Goal: Browse casually

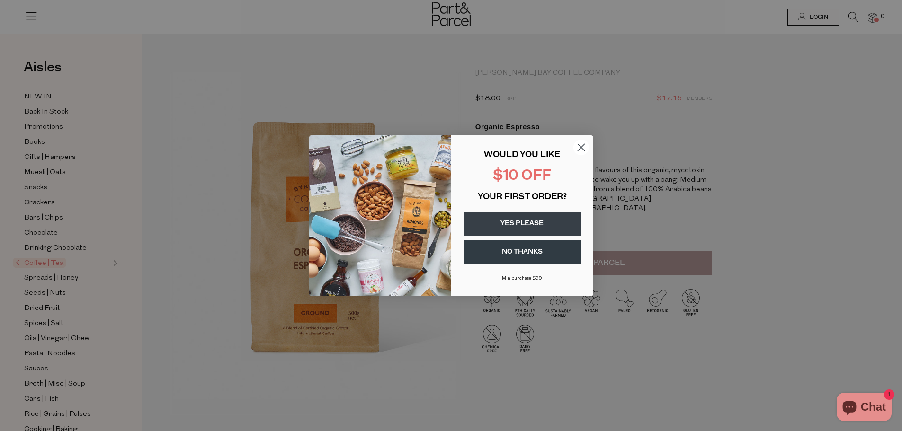
click at [580, 146] on circle "Close dialog" at bounding box center [581, 147] width 16 height 16
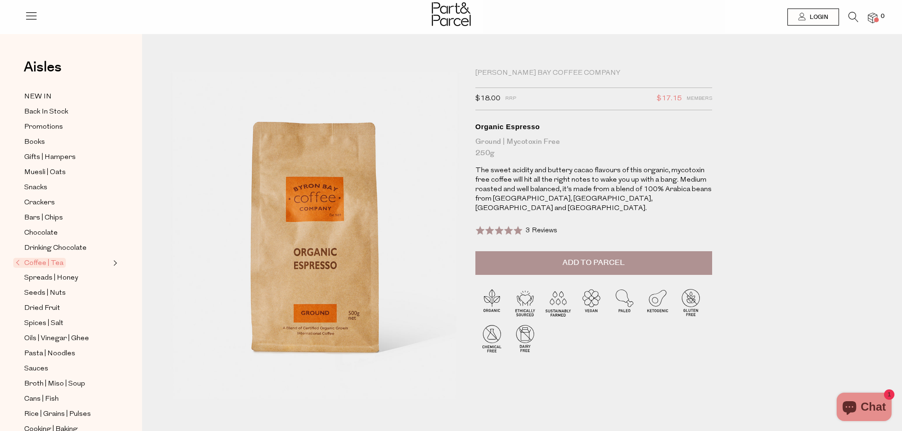
click at [33, 14] on icon at bounding box center [31, 15] width 13 height 13
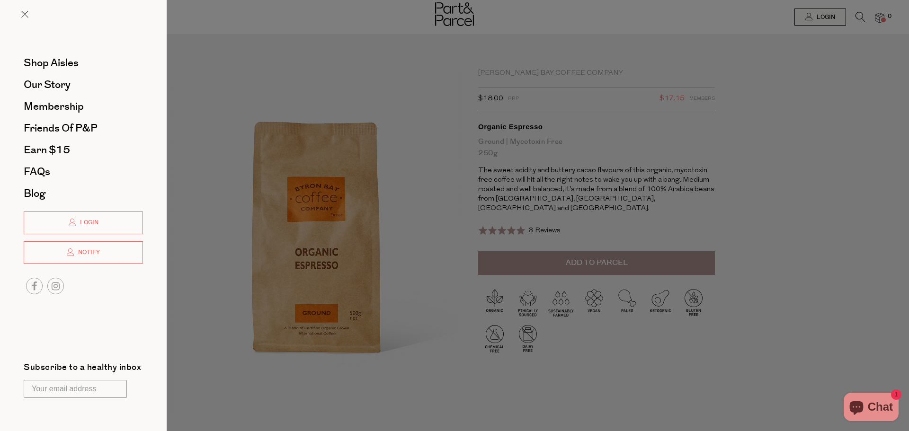
click at [20, 12] on div at bounding box center [83, 22] width 167 height 44
click at [23, 13] on span at bounding box center [24, 14] width 7 height 7
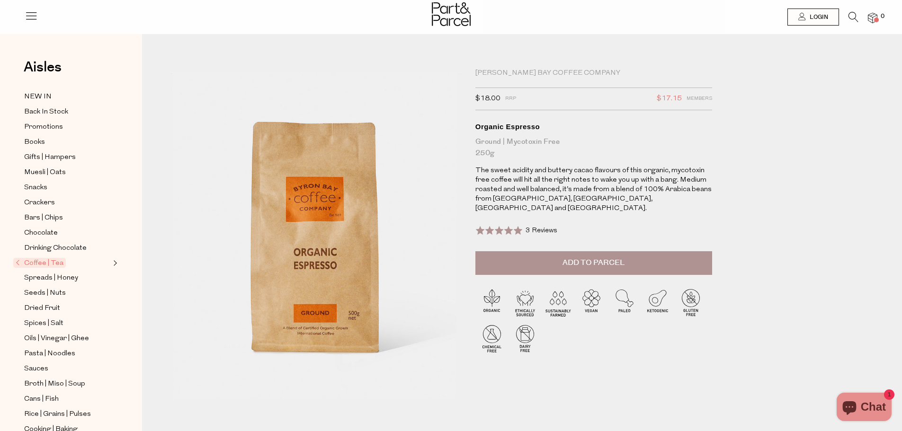
click at [44, 260] on span "Coffee | Tea" at bounding box center [39, 263] width 53 height 10
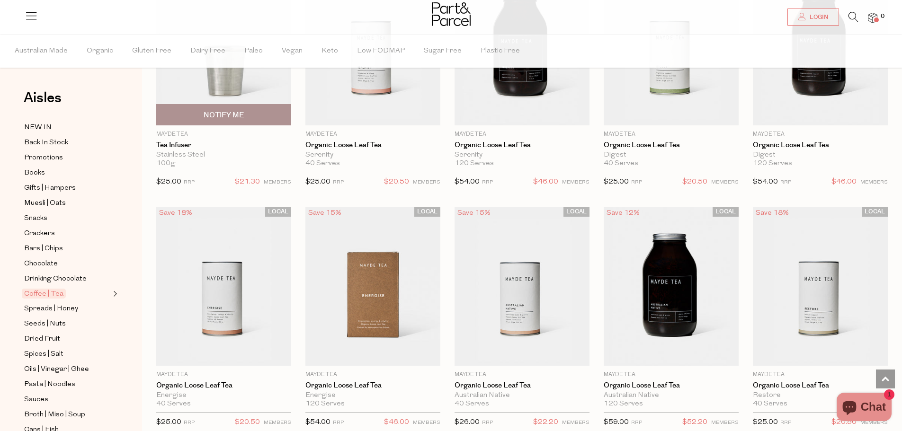
scroll to position [1921, 0]
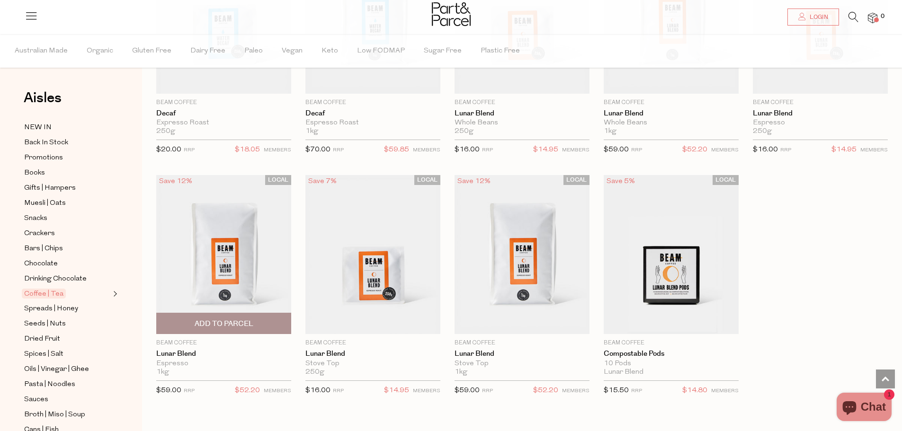
scroll to position [4069, 0]
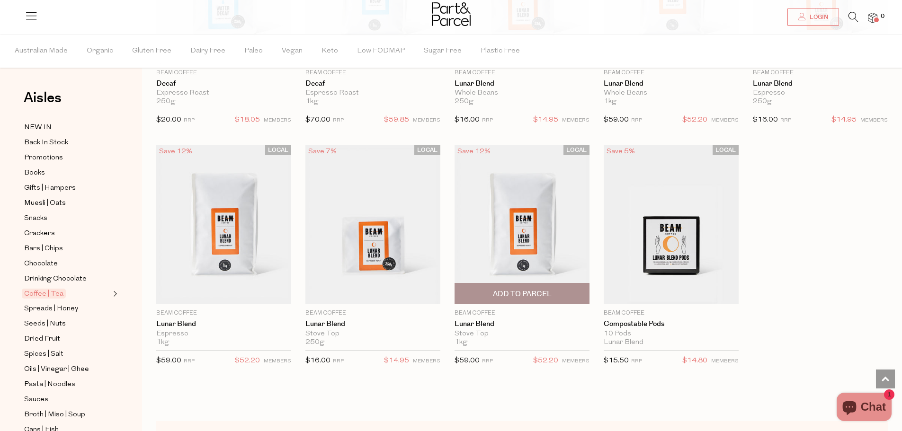
click at [525, 222] on img at bounding box center [522, 224] width 135 height 159
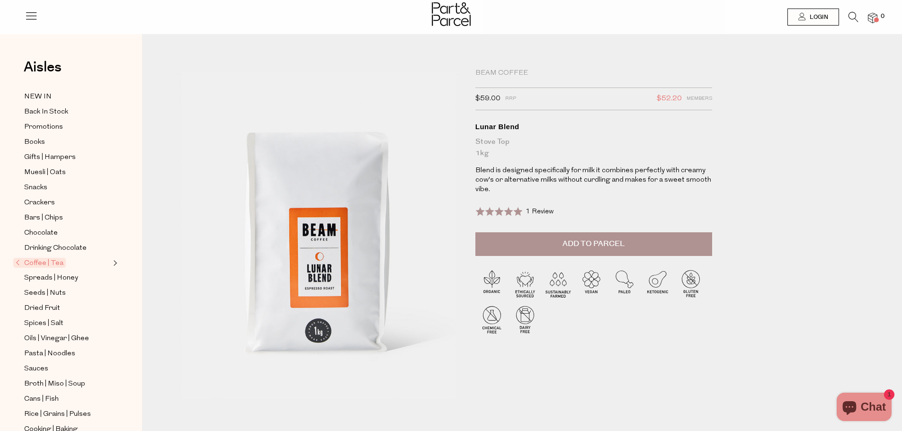
click at [452, 18] on img at bounding box center [451, 14] width 39 height 24
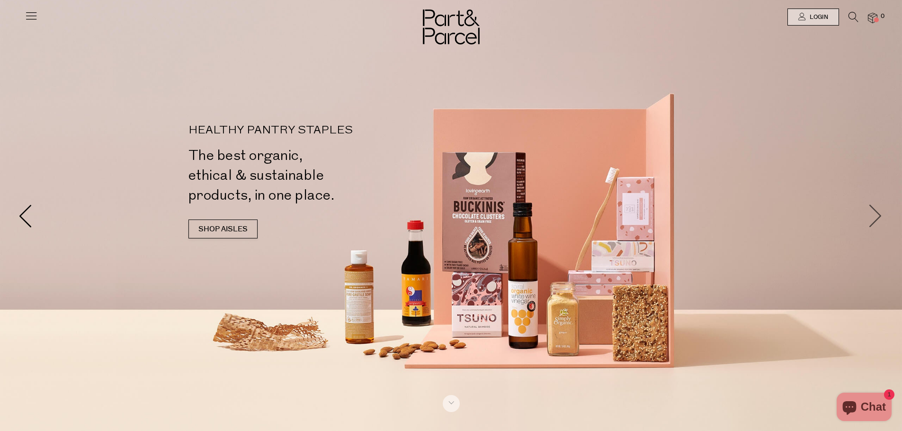
click at [879, 215] on span at bounding box center [876, 216] width 24 height 24
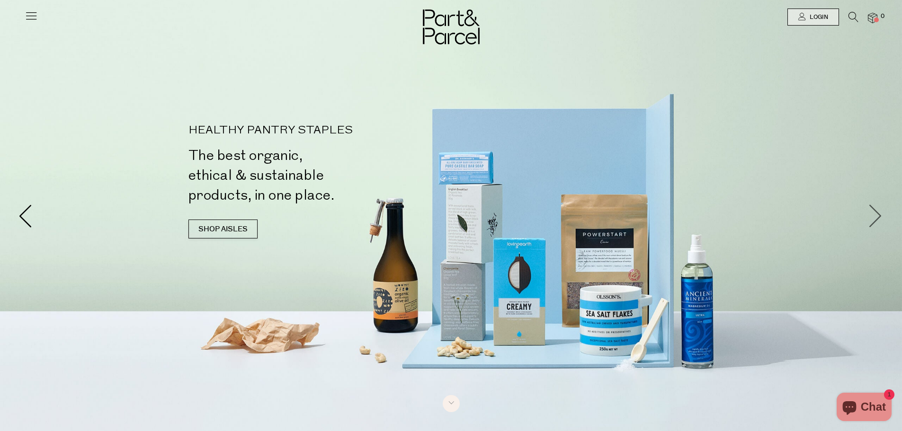
click at [870, 213] on span at bounding box center [876, 216] width 24 height 24
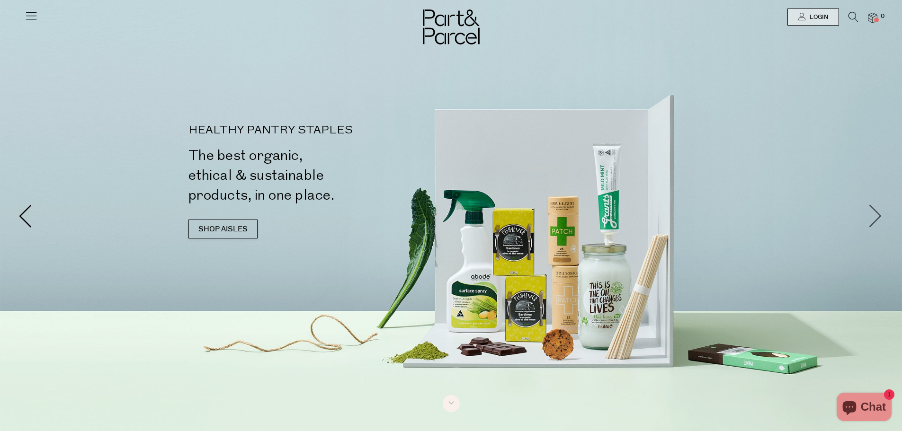
click at [871, 213] on span at bounding box center [876, 216] width 24 height 24
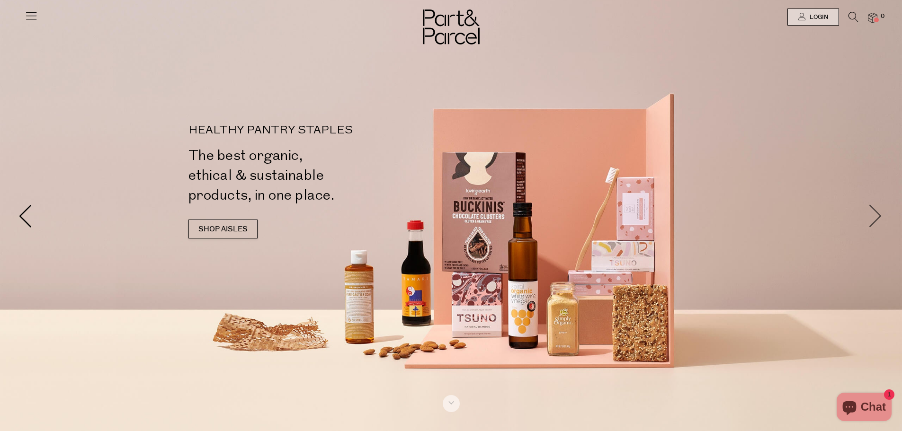
click at [871, 213] on span at bounding box center [876, 216] width 24 height 24
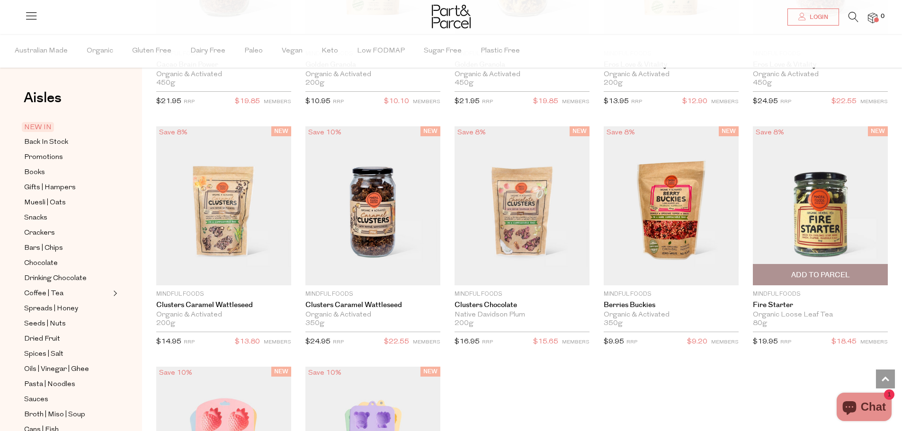
scroll to position [1749, 0]
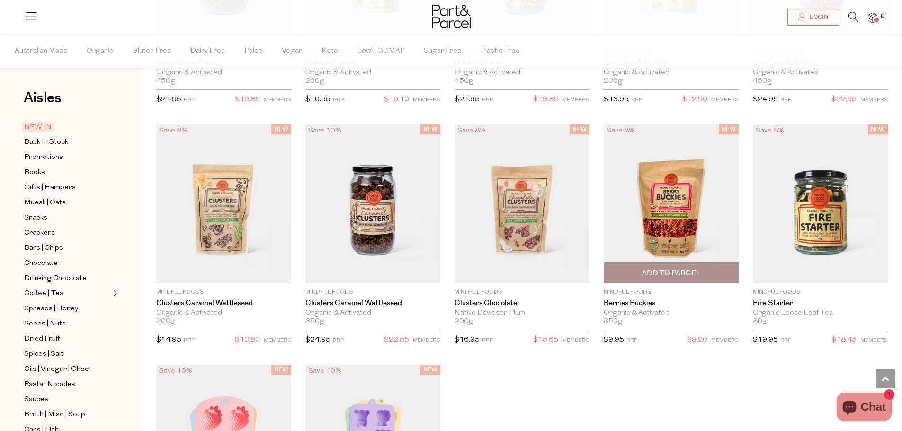
click at [679, 212] on img at bounding box center [671, 204] width 135 height 159
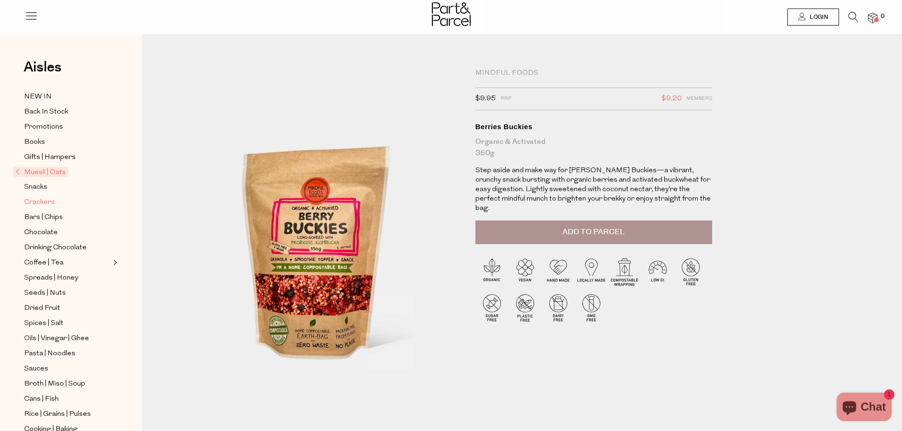
click at [38, 200] on span "Crackers" at bounding box center [39, 202] width 31 height 11
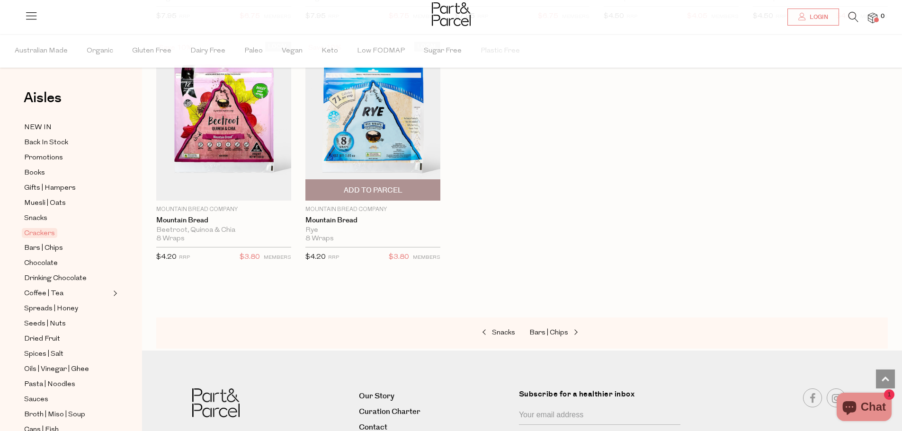
scroll to position [1826, 0]
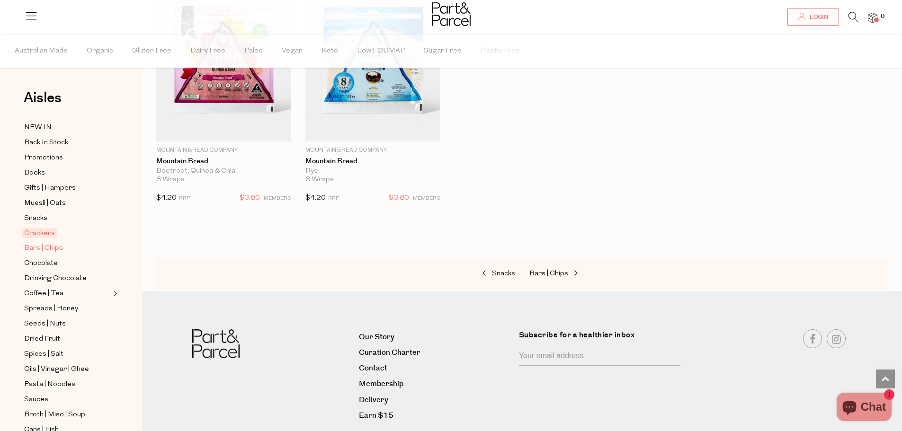
click at [54, 248] on span "Bars | Chips" at bounding box center [43, 248] width 39 height 11
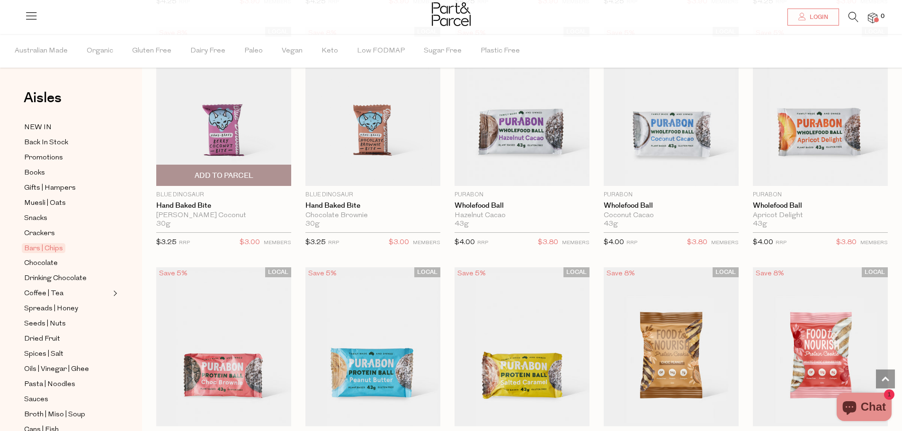
scroll to position [1959, 0]
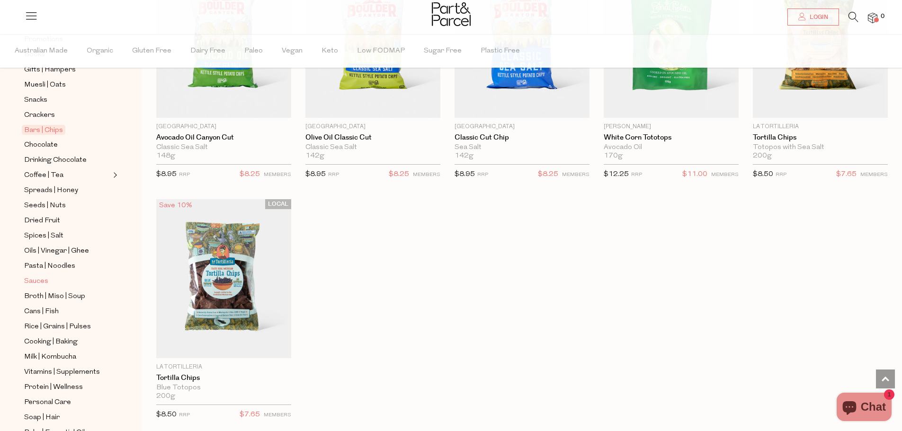
scroll to position [199, 0]
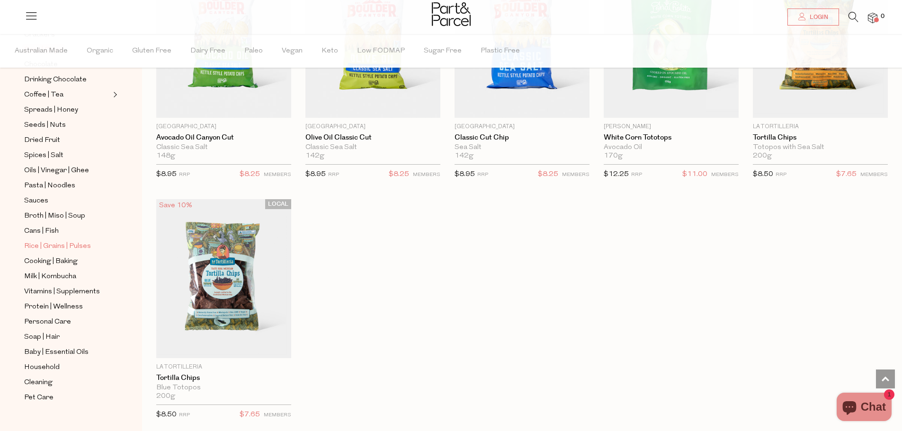
click at [71, 246] on span "Rice | Grains | Pulses" at bounding box center [57, 246] width 67 height 11
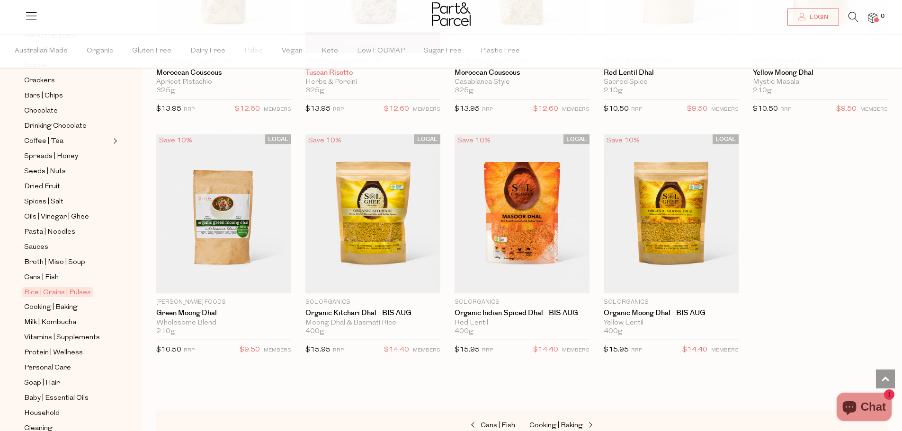
scroll to position [1753, 0]
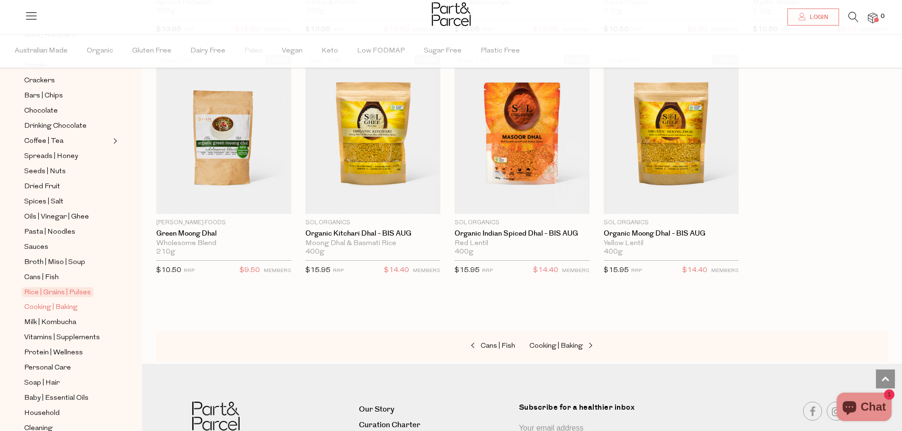
click at [73, 306] on span "Cooking | Baking" at bounding box center [51, 307] width 54 height 11
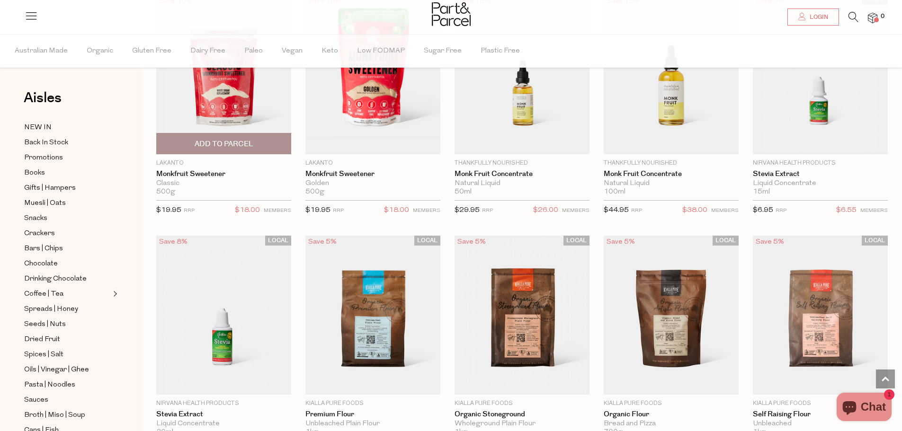
scroll to position [2124, 0]
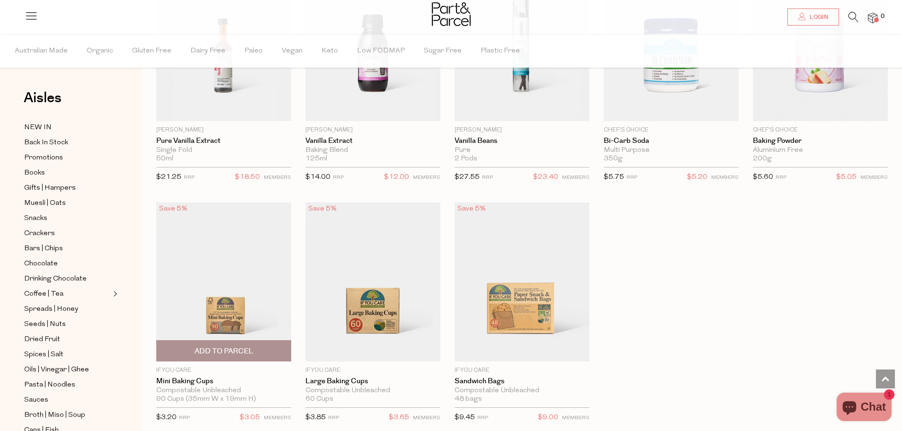
scroll to position [3450, 0]
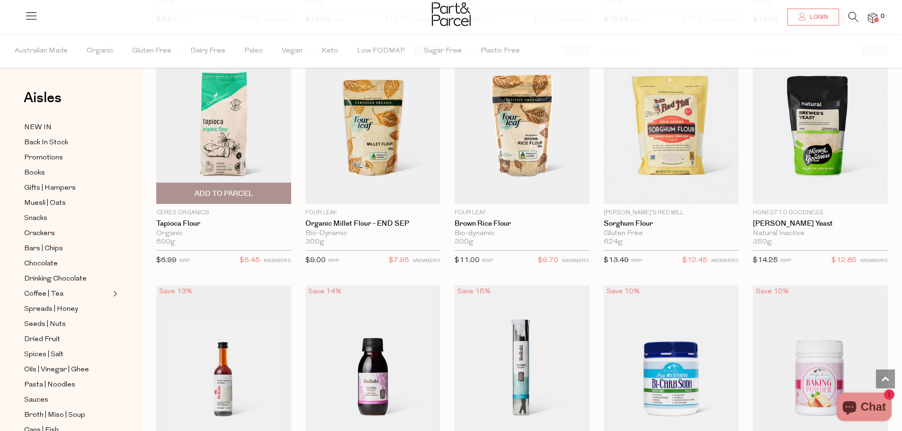
click at [247, 125] on img at bounding box center [223, 124] width 135 height 159
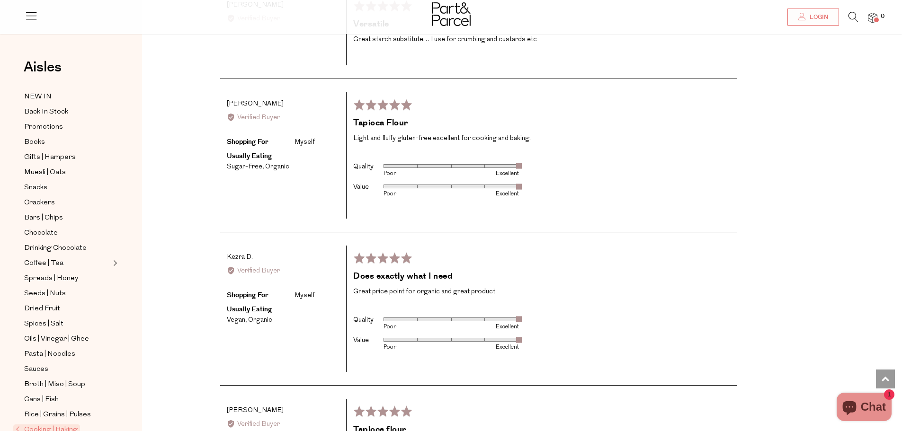
scroll to position [1605, 0]
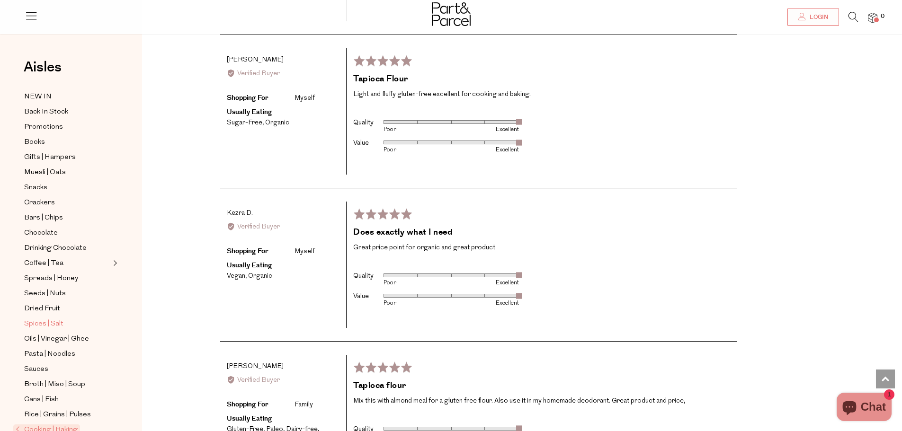
click at [53, 323] on span "Spices | Salt" at bounding box center [43, 324] width 39 height 11
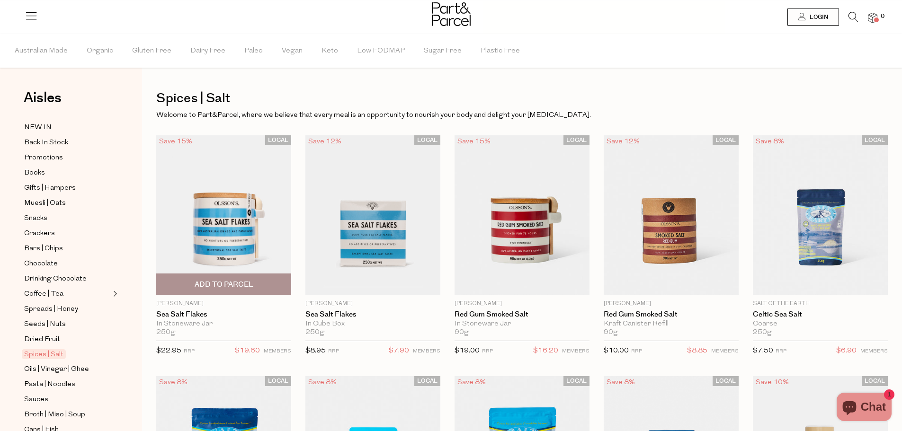
click at [224, 233] on img at bounding box center [223, 214] width 135 height 159
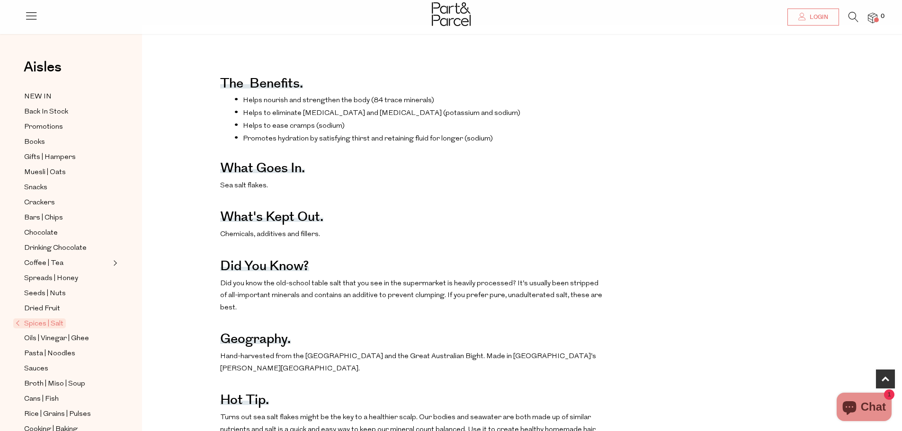
scroll to position [450, 0]
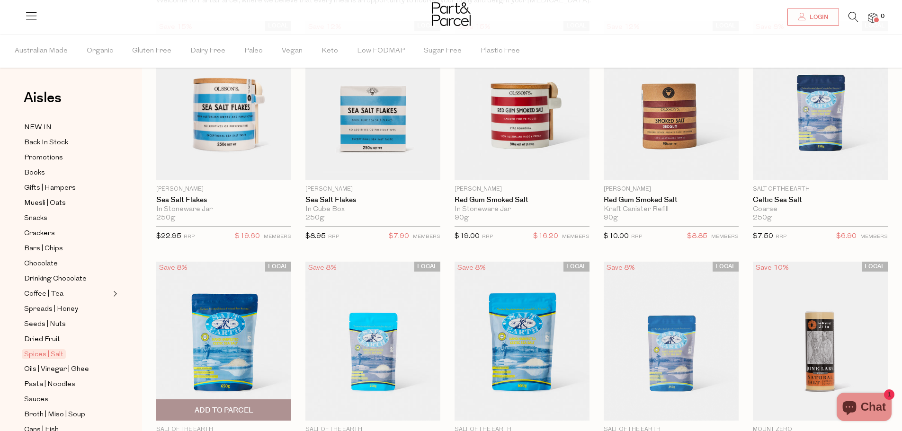
scroll to position [39, 0]
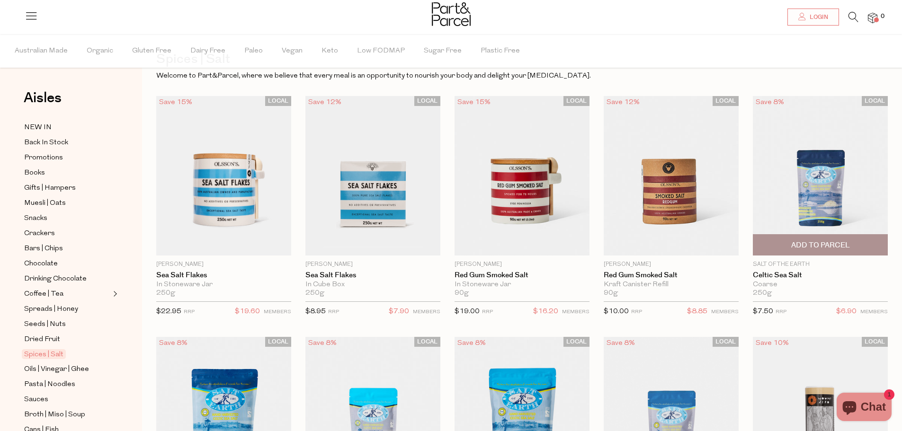
click at [831, 181] on img at bounding box center [820, 175] width 135 height 159
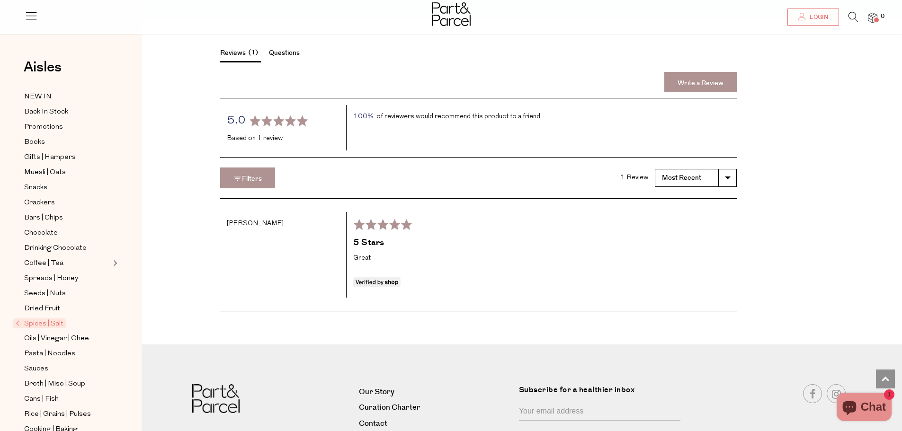
scroll to position [1019, 0]
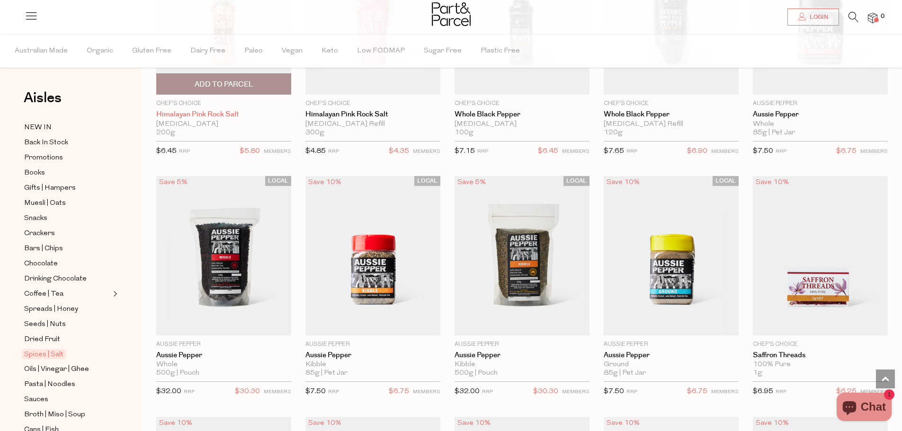
scroll to position [722, 0]
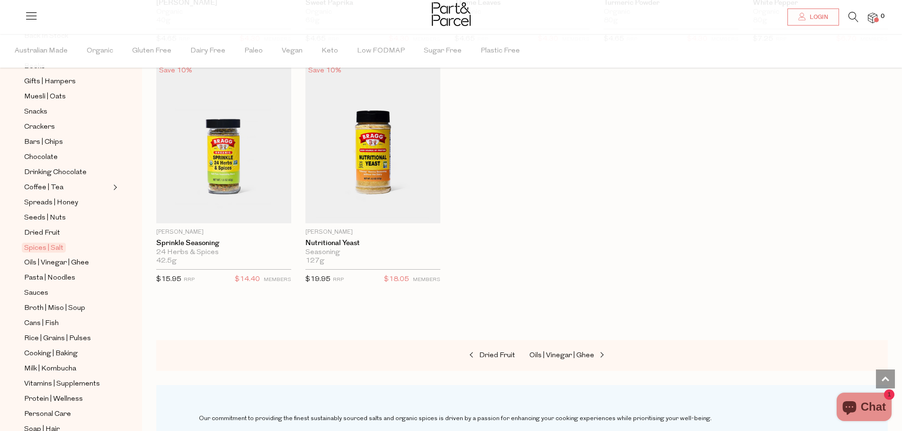
scroll to position [213, 0]
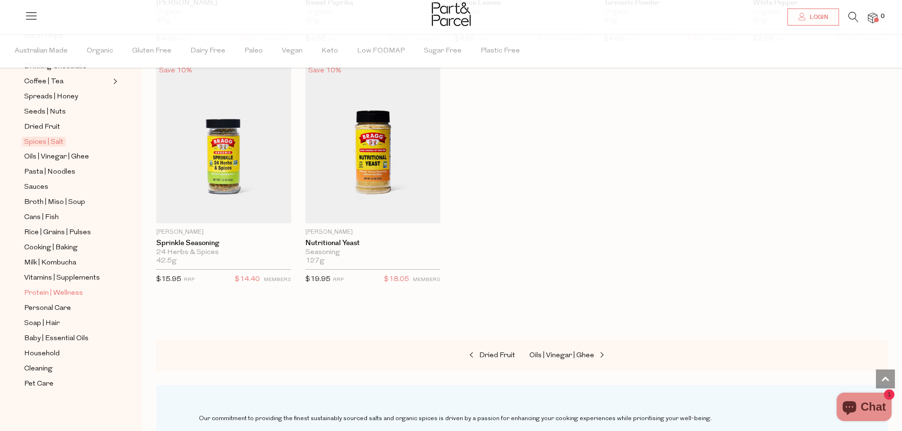
click at [74, 292] on span "Protein | Wellness" at bounding box center [53, 293] width 59 height 11
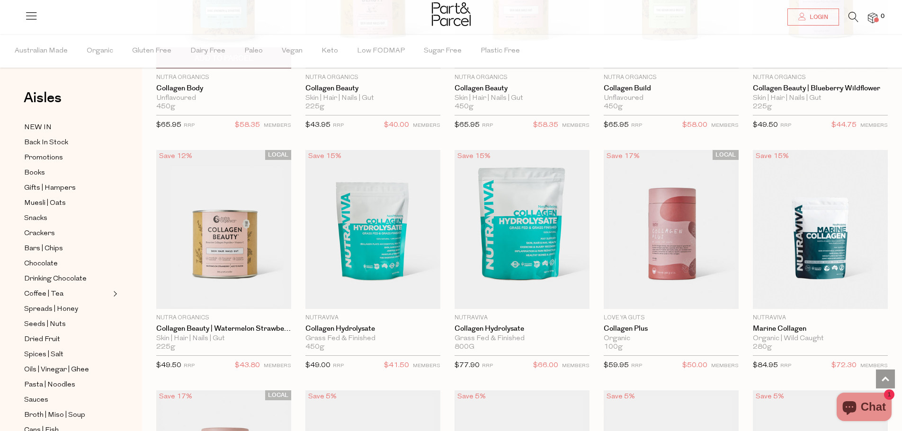
scroll to position [1016, 0]
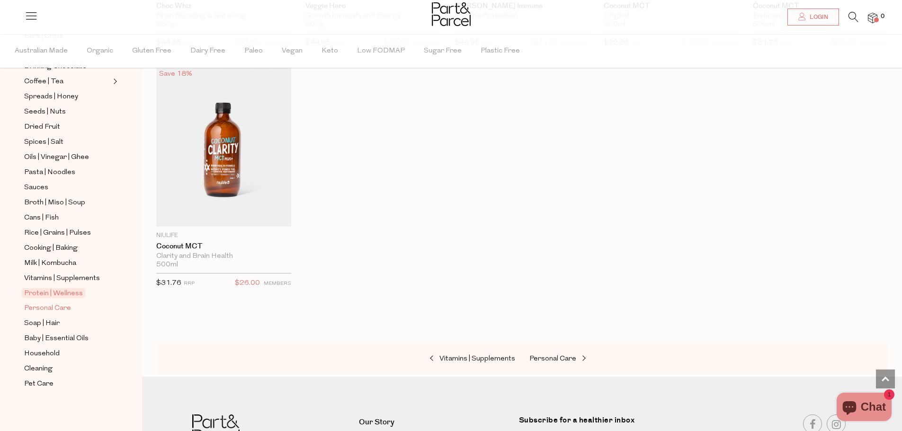
scroll to position [3767, 0]
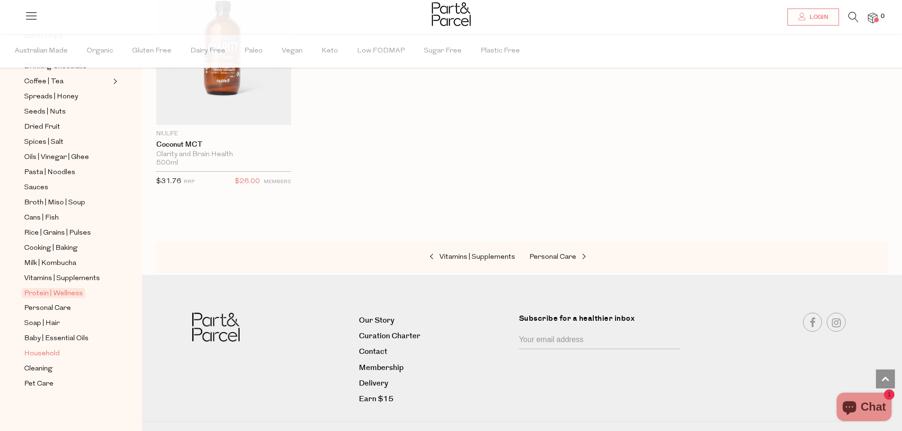
click at [46, 353] on span "Household" at bounding box center [42, 353] width 36 height 11
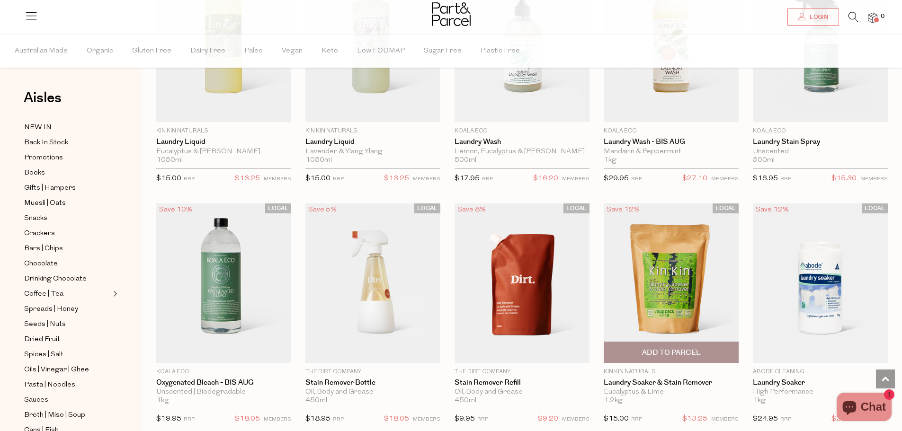
scroll to position [2087, 0]
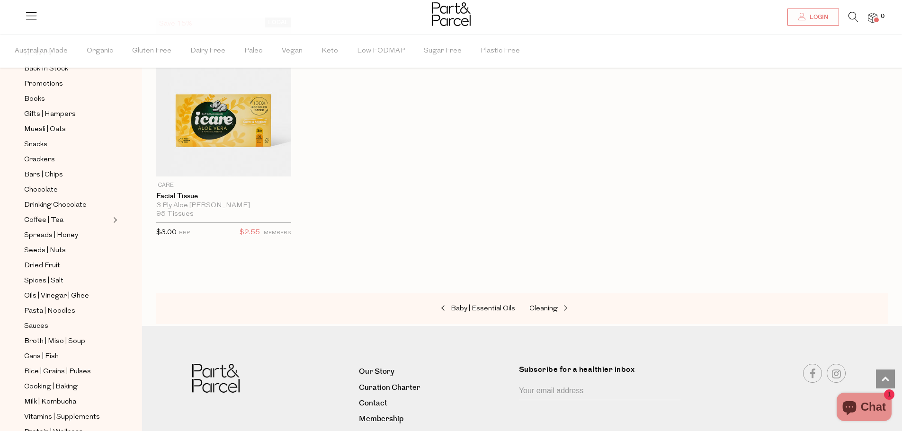
scroll to position [213, 0]
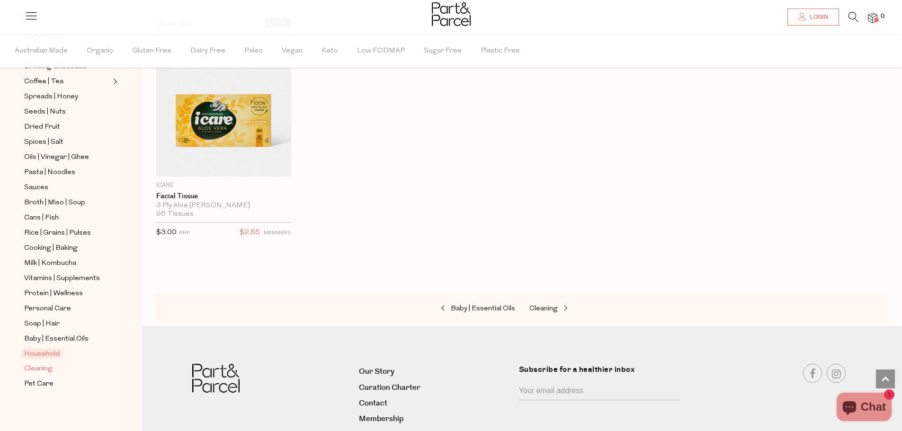
click at [34, 367] on span "Cleaning" at bounding box center [38, 369] width 28 height 11
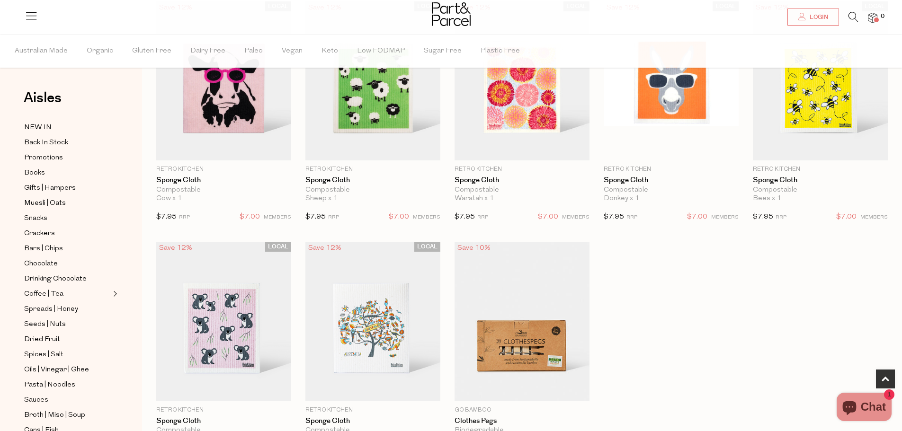
scroll to position [429, 0]
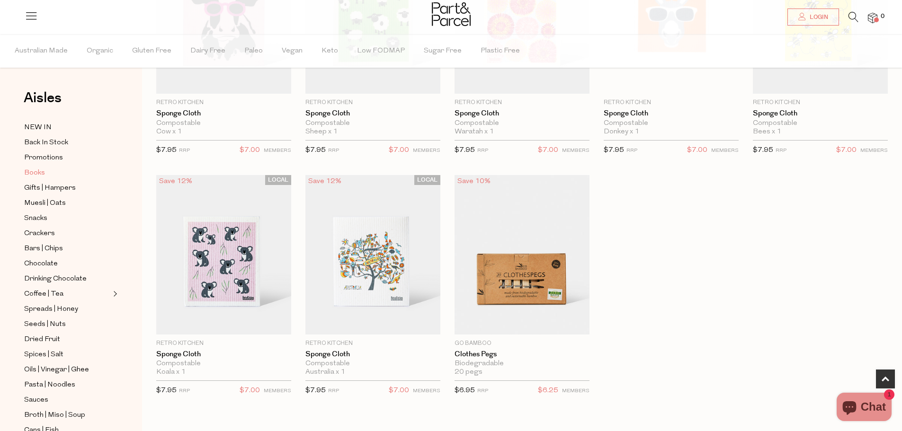
click at [36, 172] on span "Books" at bounding box center [34, 173] width 21 height 11
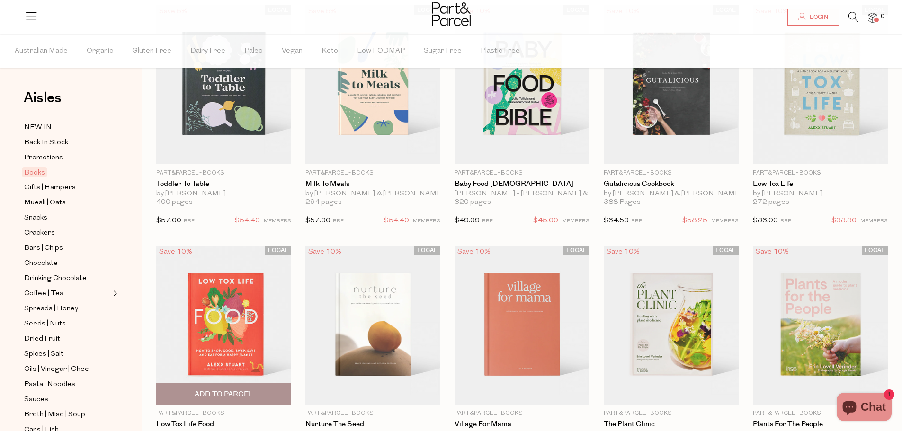
scroll to position [49, 0]
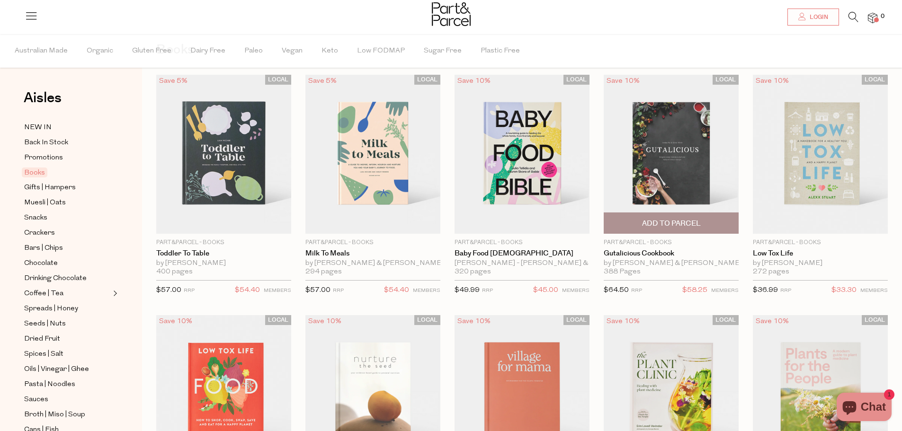
click at [673, 169] on img at bounding box center [671, 154] width 135 height 159
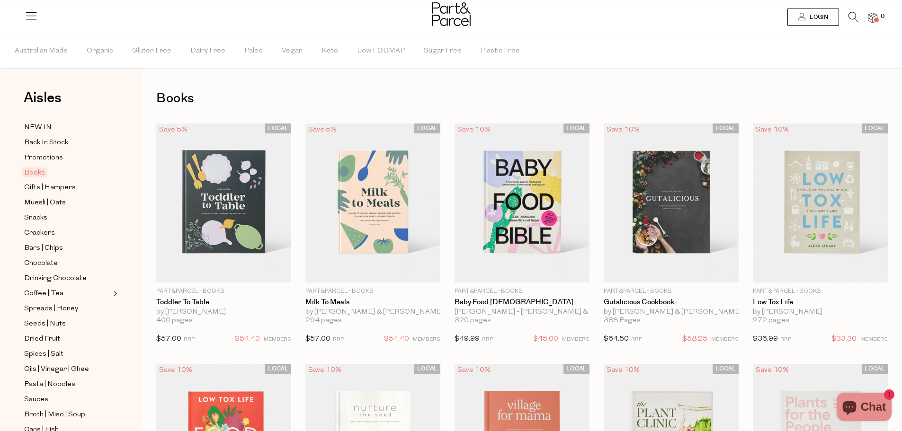
scroll to position [49, 0]
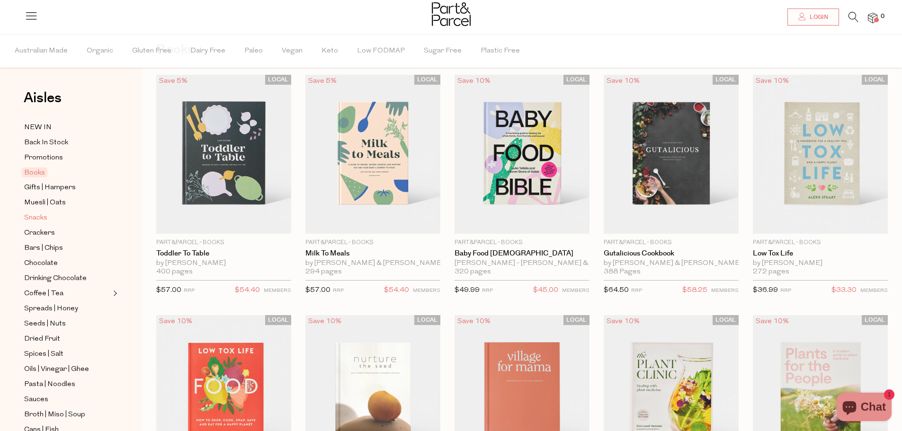
click at [39, 218] on span "Snacks" at bounding box center [35, 218] width 23 height 11
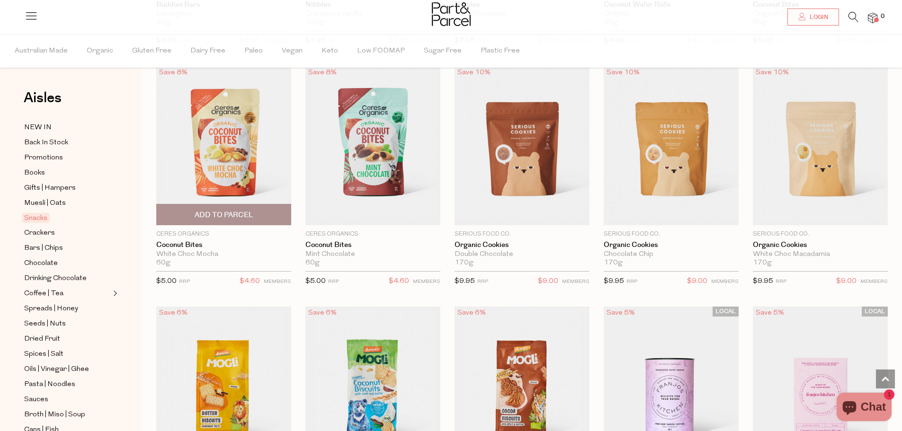
scroll to position [1650, 0]
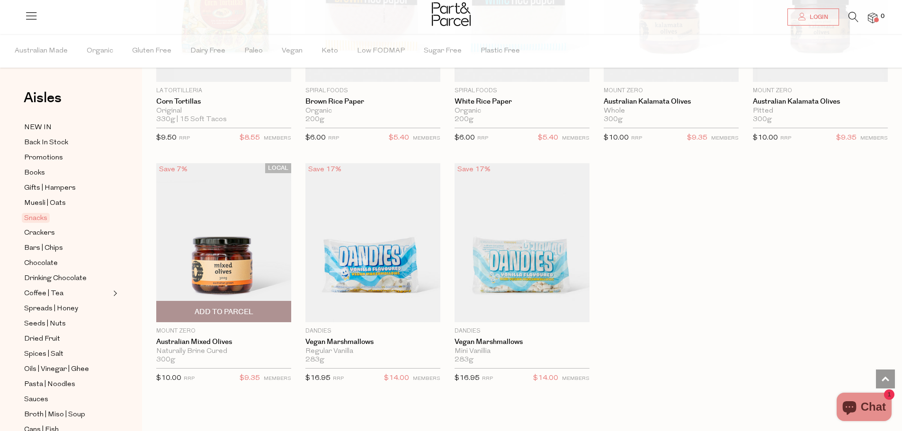
scroll to position [3110, 0]
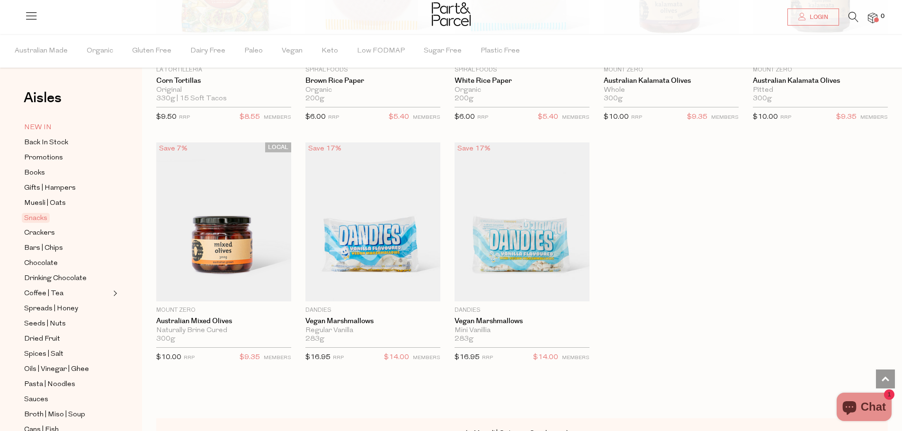
click at [45, 123] on span "NEW IN" at bounding box center [37, 127] width 27 height 11
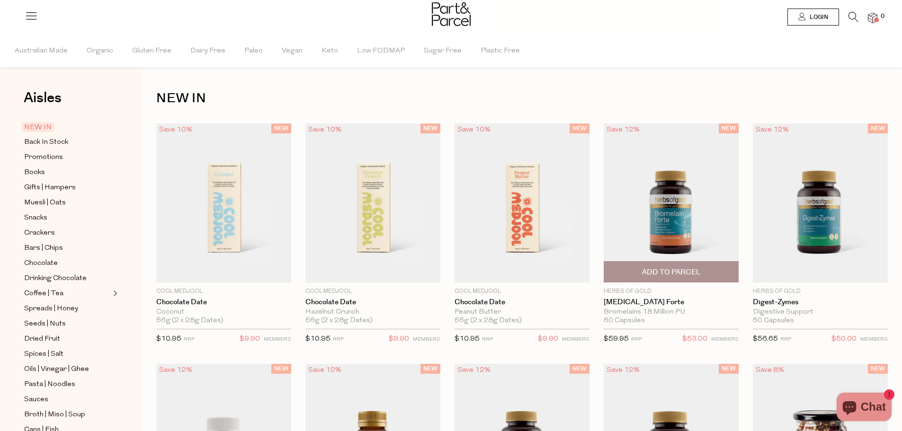
click at [673, 205] on img at bounding box center [671, 203] width 135 height 159
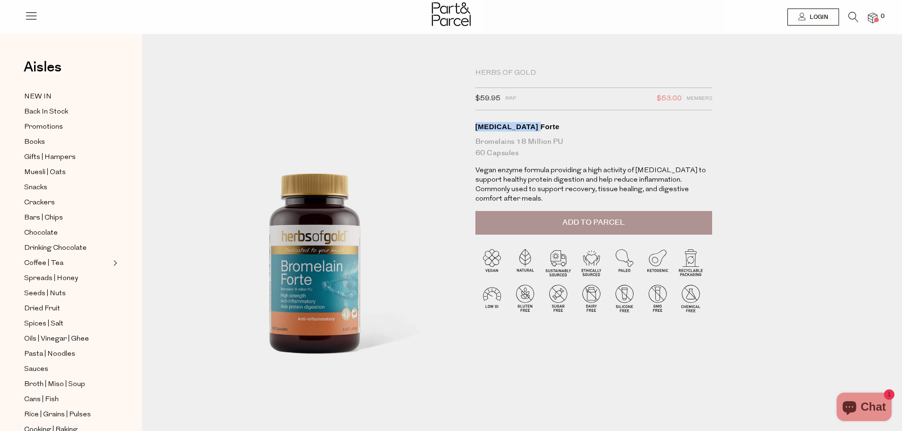
drag, startPoint x: 534, startPoint y: 127, endPoint x: 475, endPoint y: 126, distance: 58.7
click at [475, 126] on div "[MEDICAL_DATA] Forte" at bounding box center [593, 126] width 237 height 9
copy div "[MEDICAL_DATA] Forte"
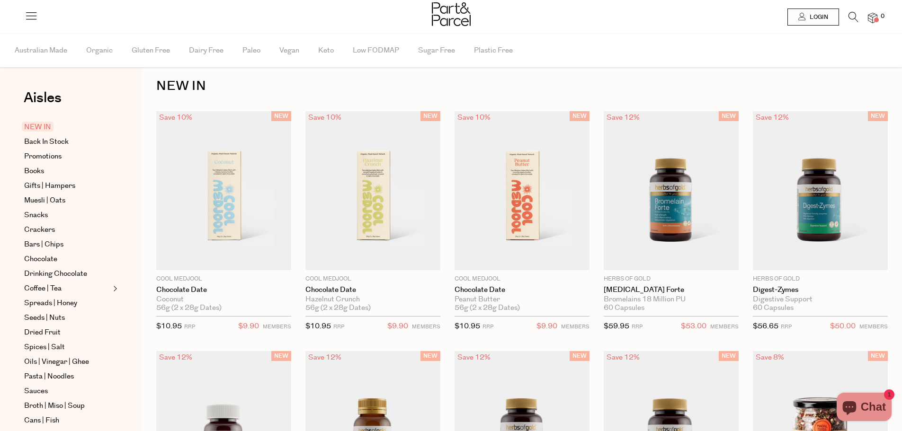
scroll to position [88, 0]
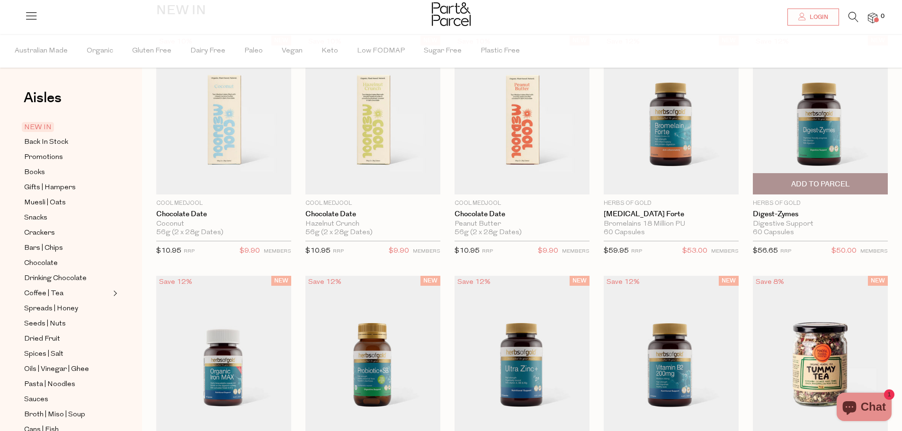
click at [823, 129] on img at bounding box center [820, 115] width 135 height 159
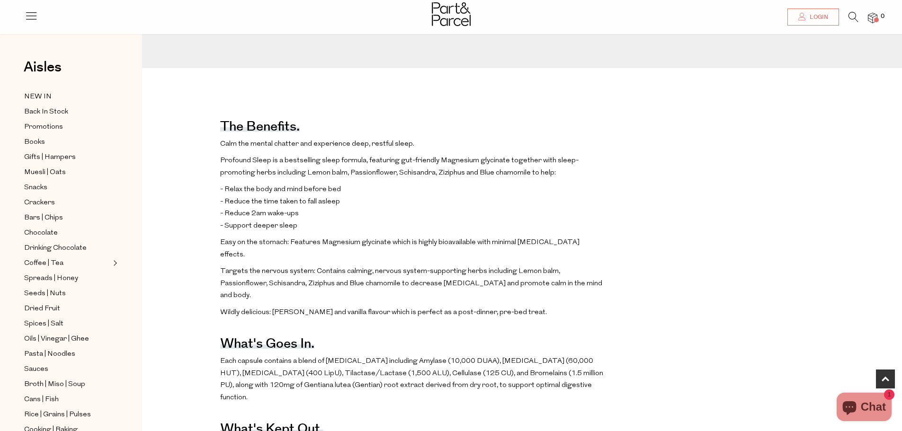
scroll to position [434, 0]
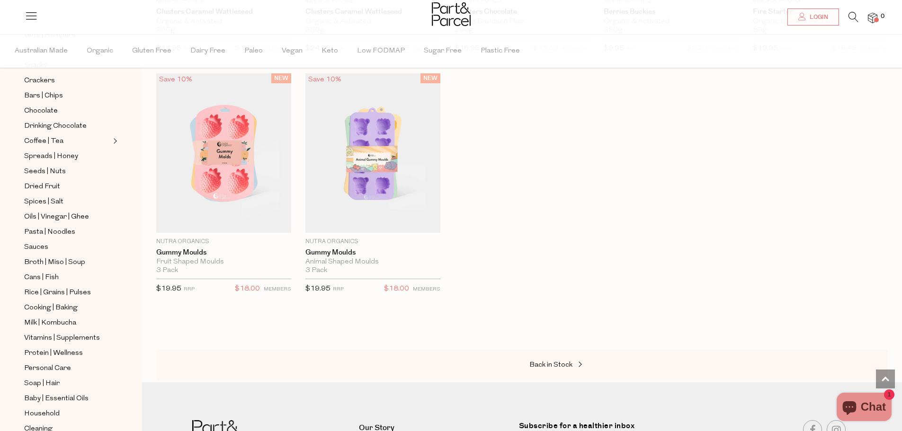
scroll to position [213, 0]
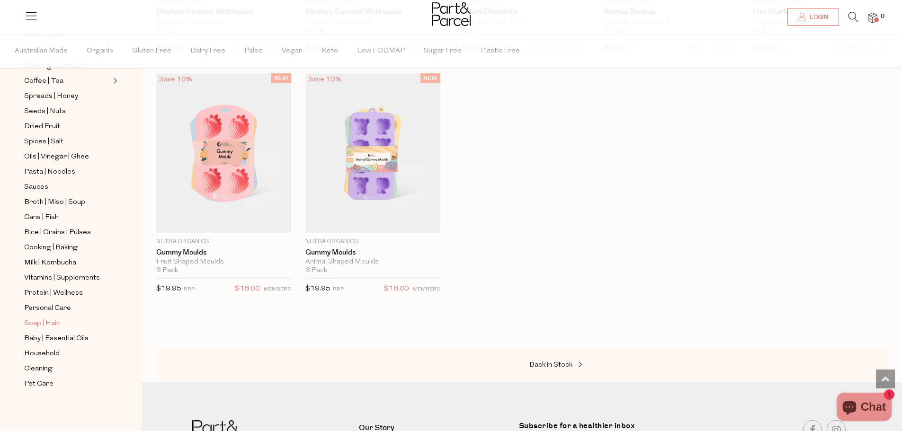
click at [38, 321] on span "Soap | Hair" at bounding box center [42, 323] width 36 height 11
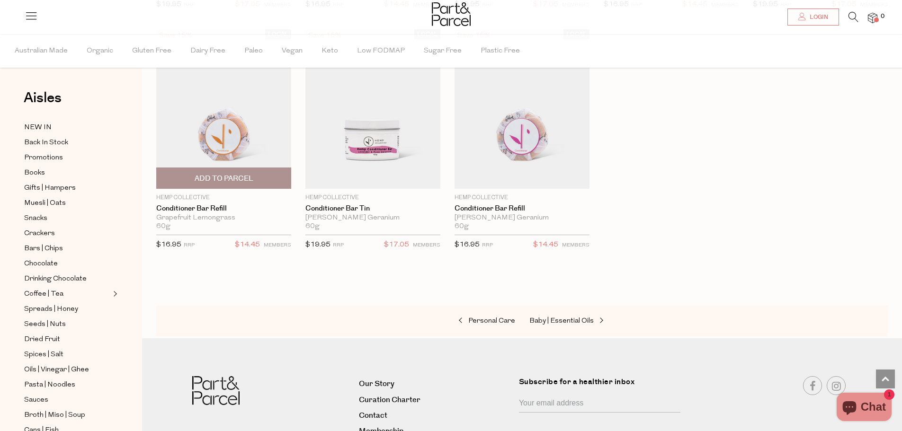
scroll to position [2335, 0]
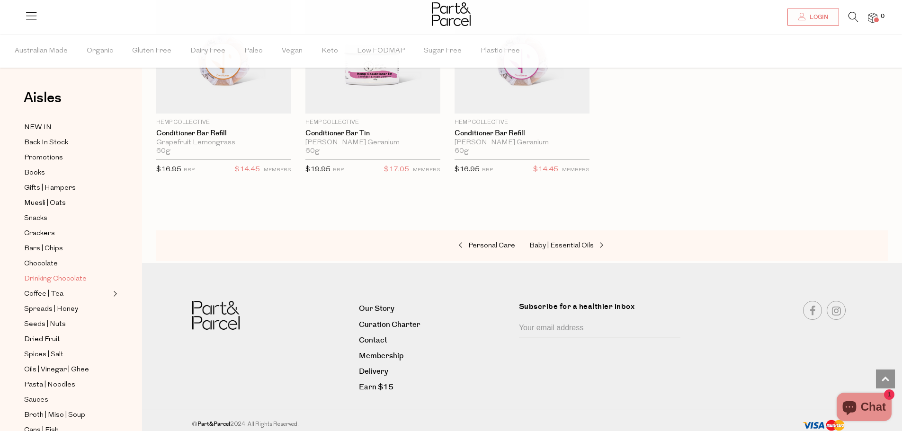
click at [73, 278] on span "Drinking Chocolate" at bounding box center [55, 279] width 62 height 11
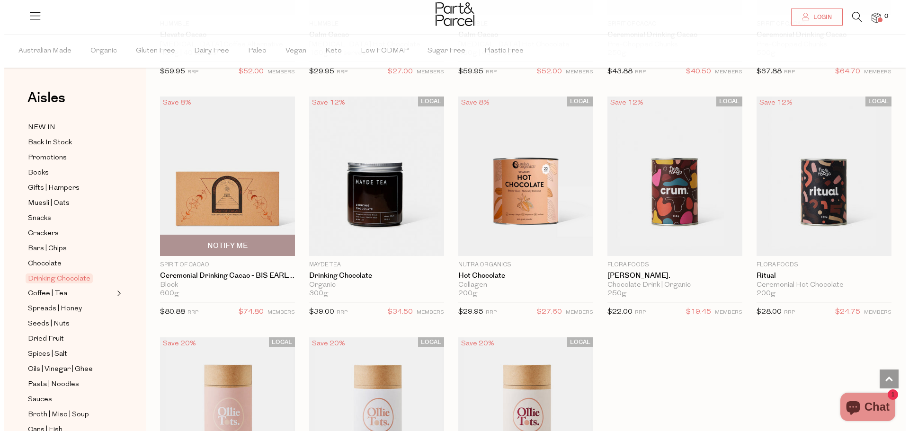
scroll to position [577, 0]
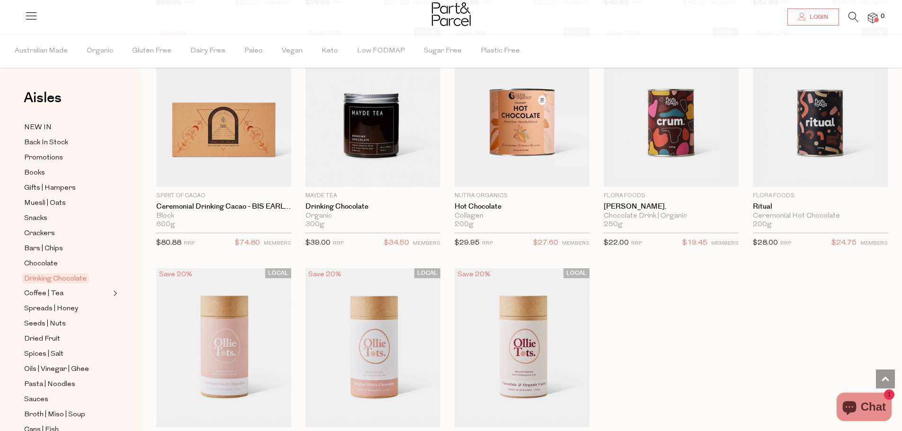
click at [31, 12] on icon at bounding box center [31, 15] width 13 height 13
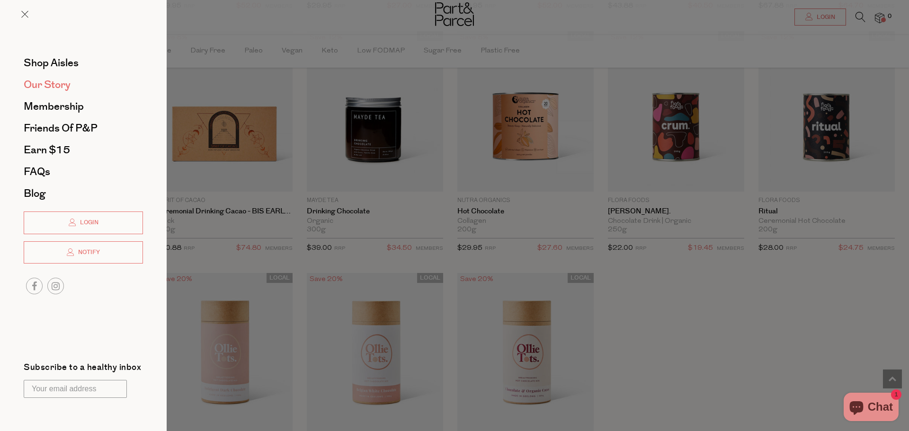
click at [50, 83] on span "Our Story" at bounding box center [47, 84] width 47 height 15
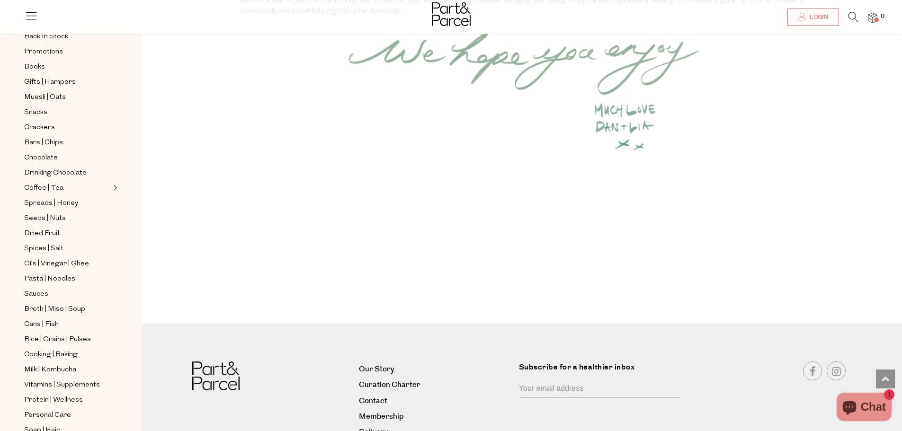
scroll to position [1280, 0]
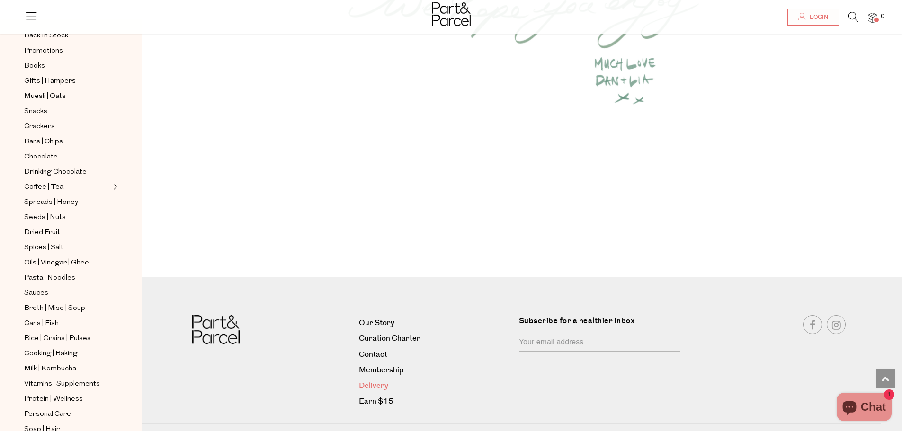
click at [379, 380] on link "Delivery" at bounding box center [435, 386] width 153 height 13
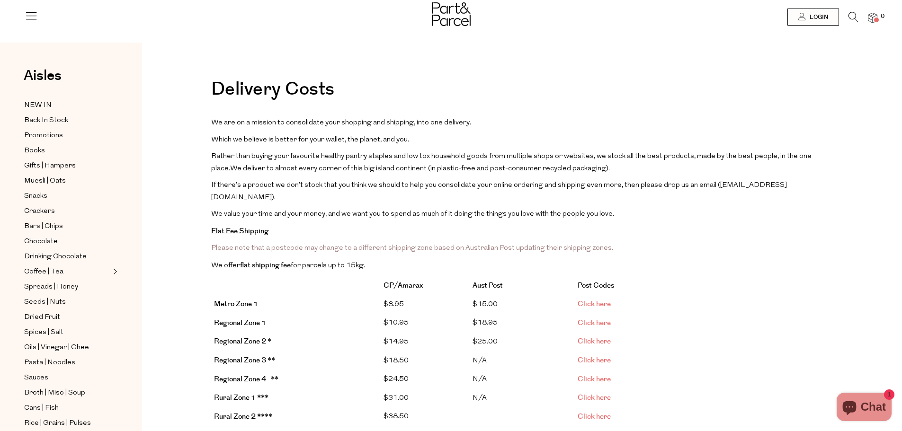
click at [439, 9] on img at bounding box center [451, 14] width 39 height 24
